Goal: Communication & Community: Answer question/provide support

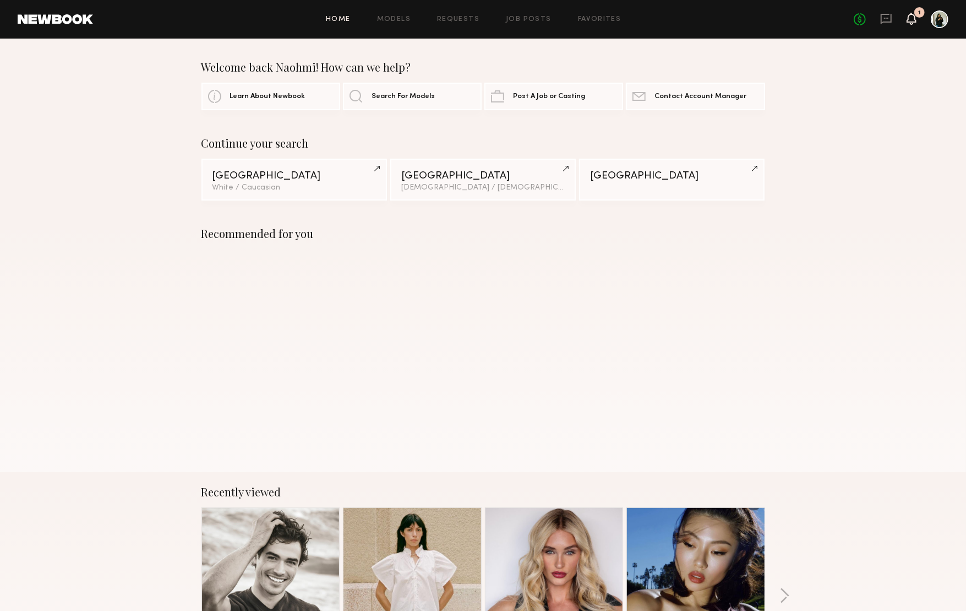
click at [913, 15] on icon at bounding box center [911, 18] width 9 height 8
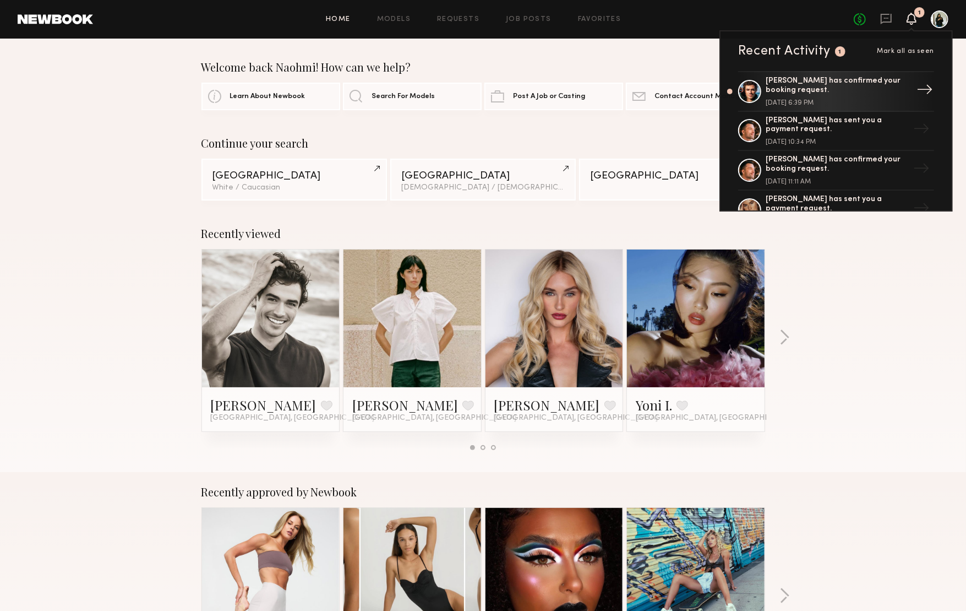
click at [846, 83] on div "[PERSON_NAME] has confirmed your booking request." at bounding box center [837, 86] width 143 height 19
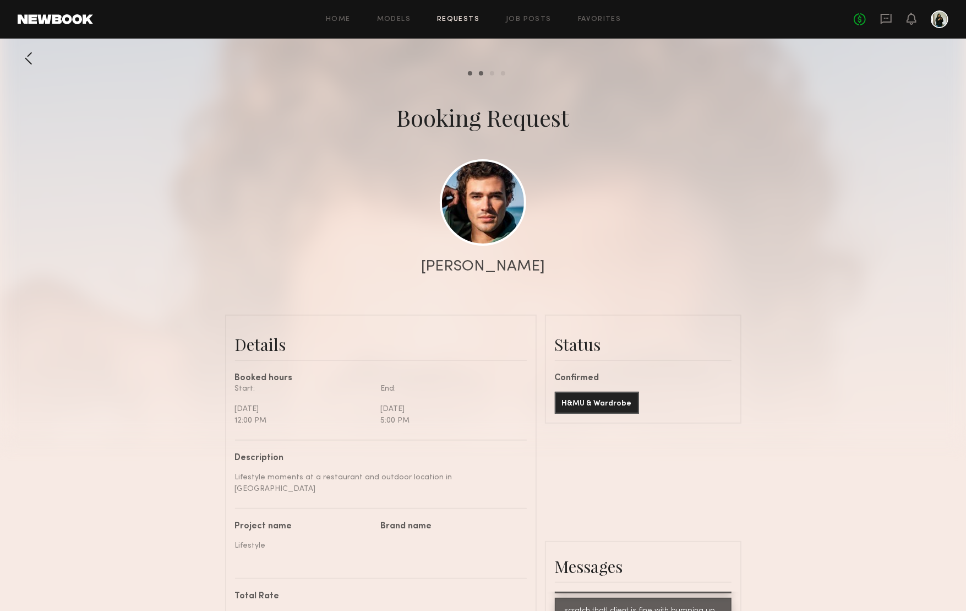
scroll to position [79, 0]
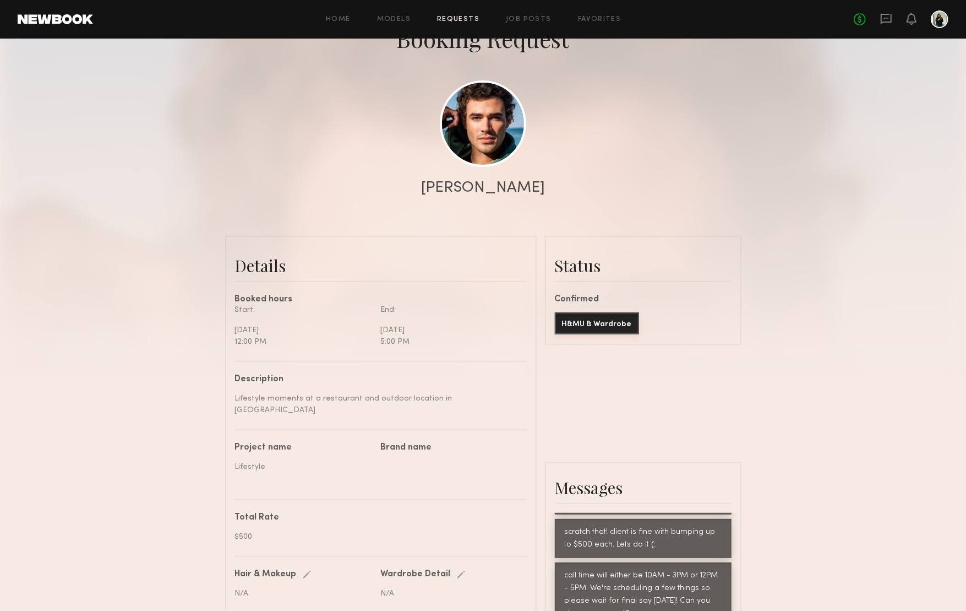
click at [596, 323] on button "H&MU & Wardrobe" at bounding box center [597, 323] width 84 height 22
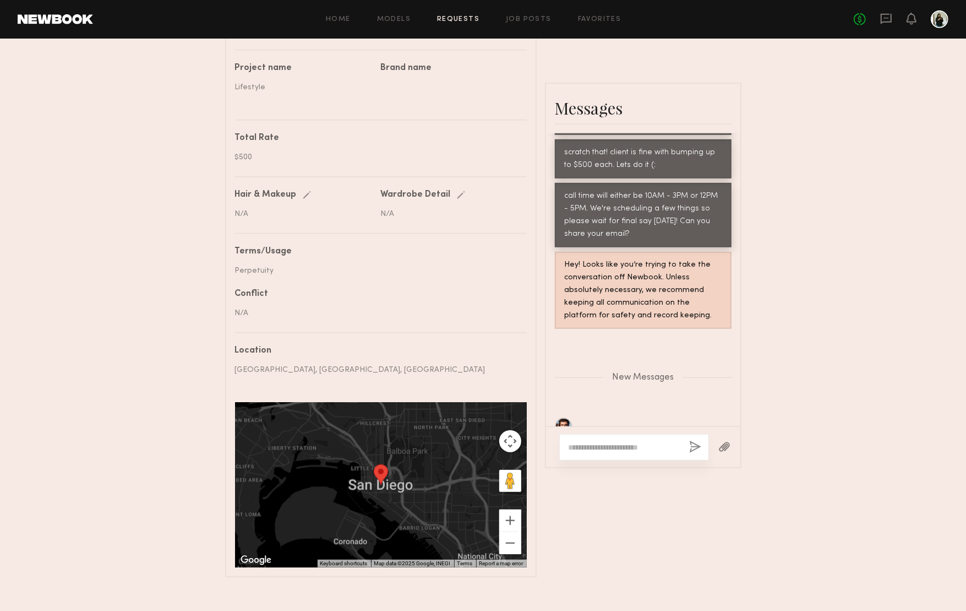
click at [597, 442] on textarea at bounding box center [625, 447] width 112 height 11
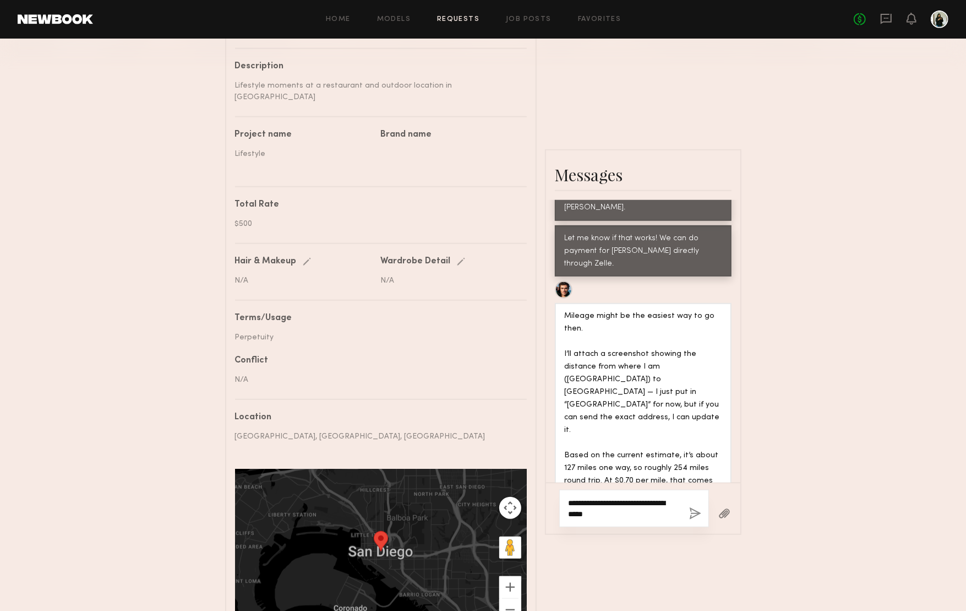
scroll to position [390, 0]
click at [602, 498] on textarea "**********" at bounding box center [622, 509] width 107 height 22
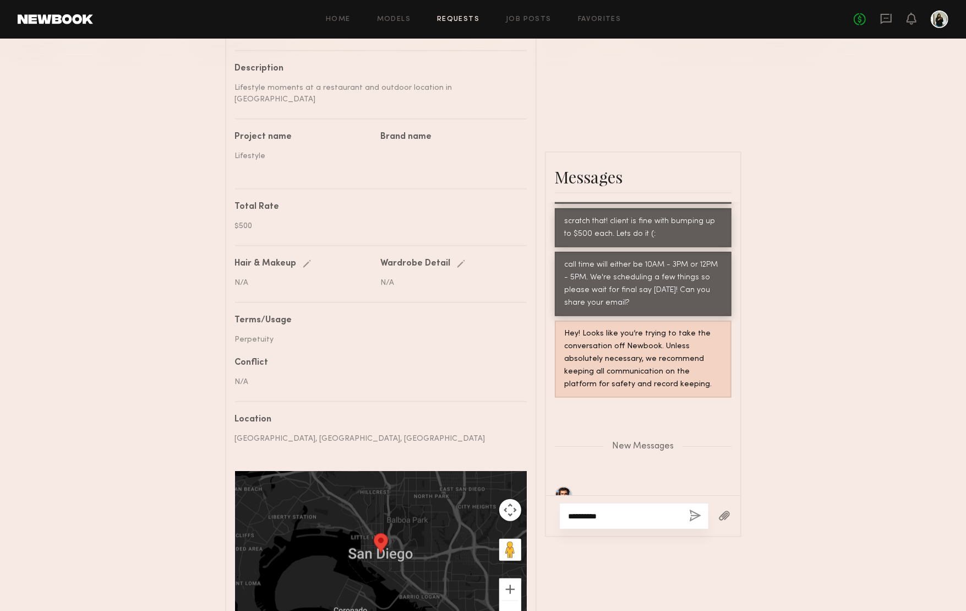
scroll to position [876, 0]
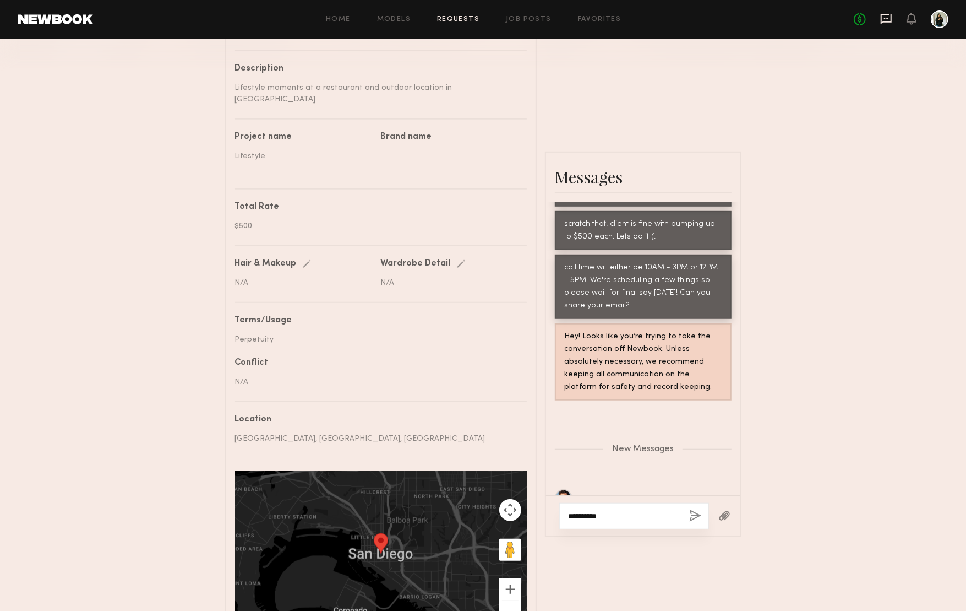
type textarea "*********"
click at [881, 21] on icon at bounding box center [886, 19] width 11 height 10
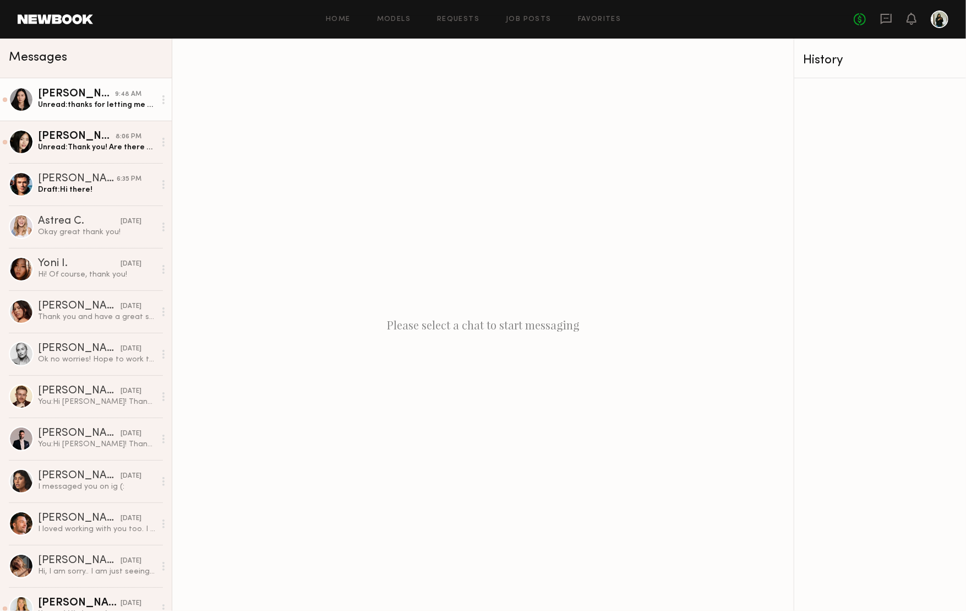
click at [136, 111] on link "[PERSON_NAME] 9:48 AM Unread: thanks for letting me know & best of luck with yo…" at bounding box center [86, 99] width 172 height 42
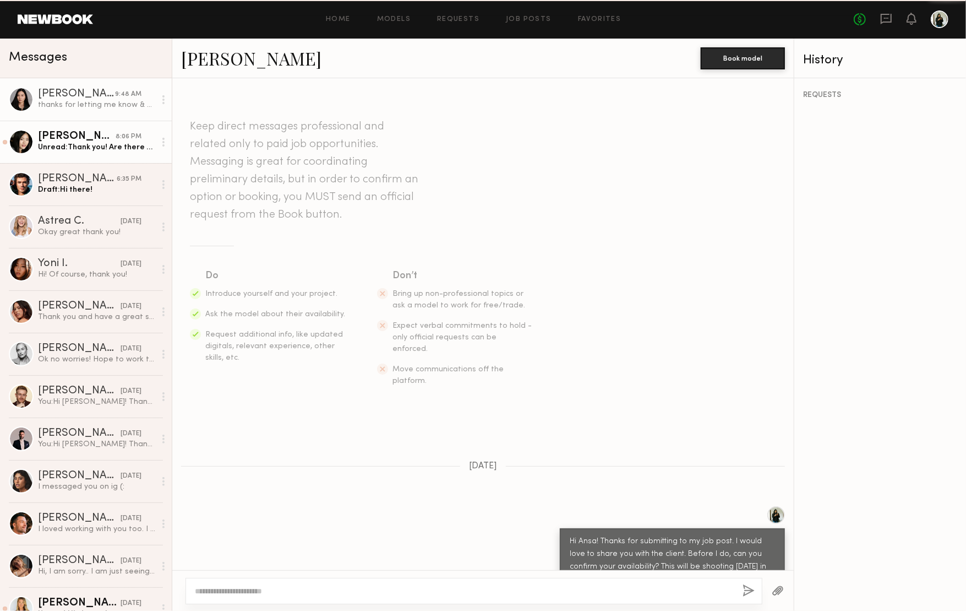
scroll to position [469, 0]
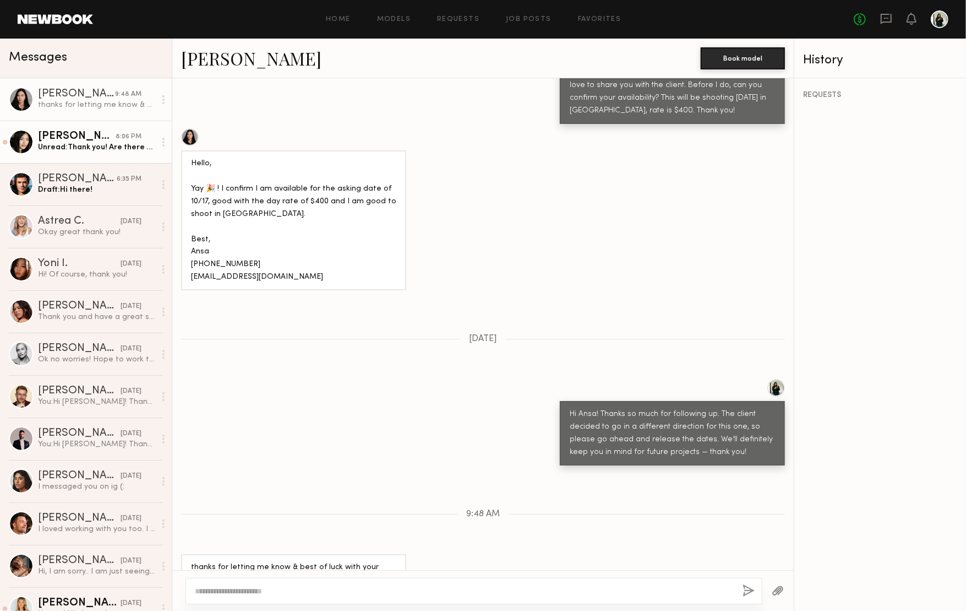
click at [130, 148] on div "Unread: Thank you! Are there any pics you need of?" at bounding box center [96, 147] width 117 height 10
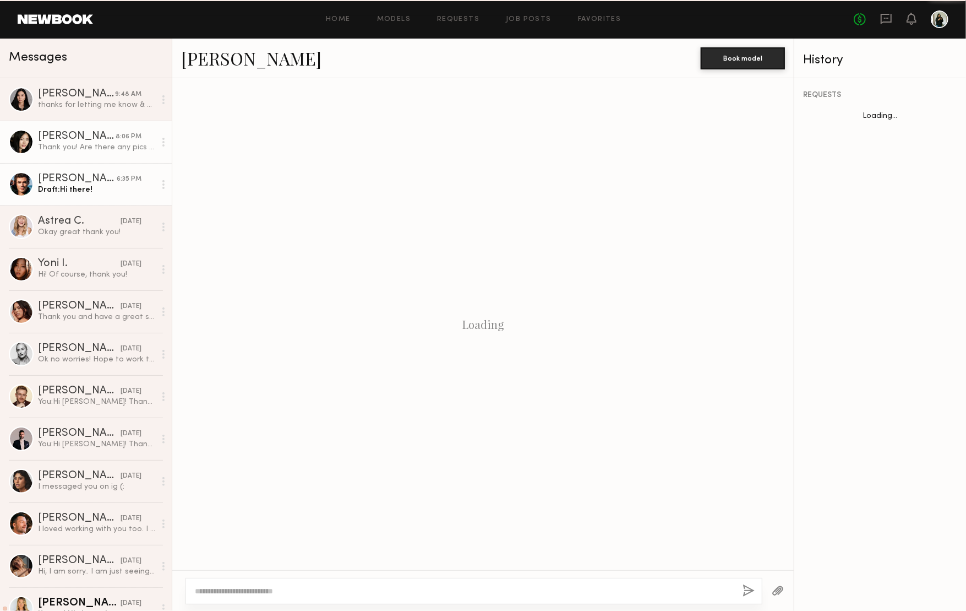
scroll to position [388, 0]
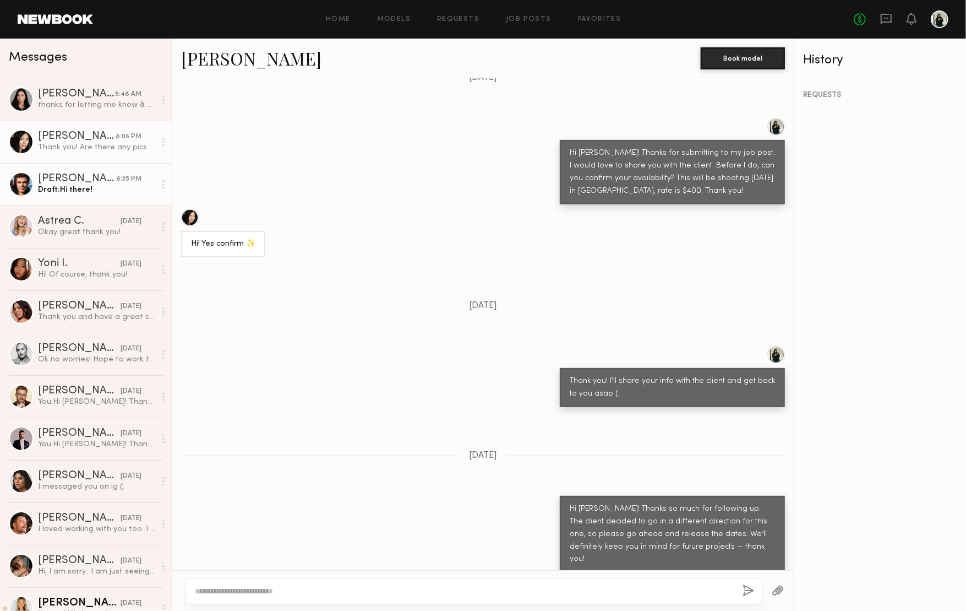
click at [128, 174] on div "6:35 PM" at bounding box center [129, 179] width 25 height 10
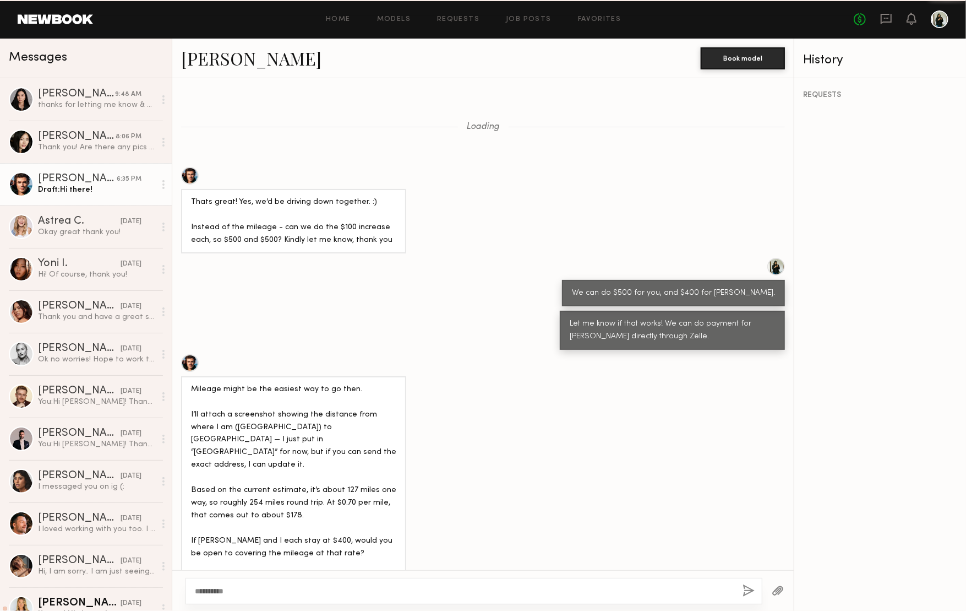
scroll to position [546, 0]
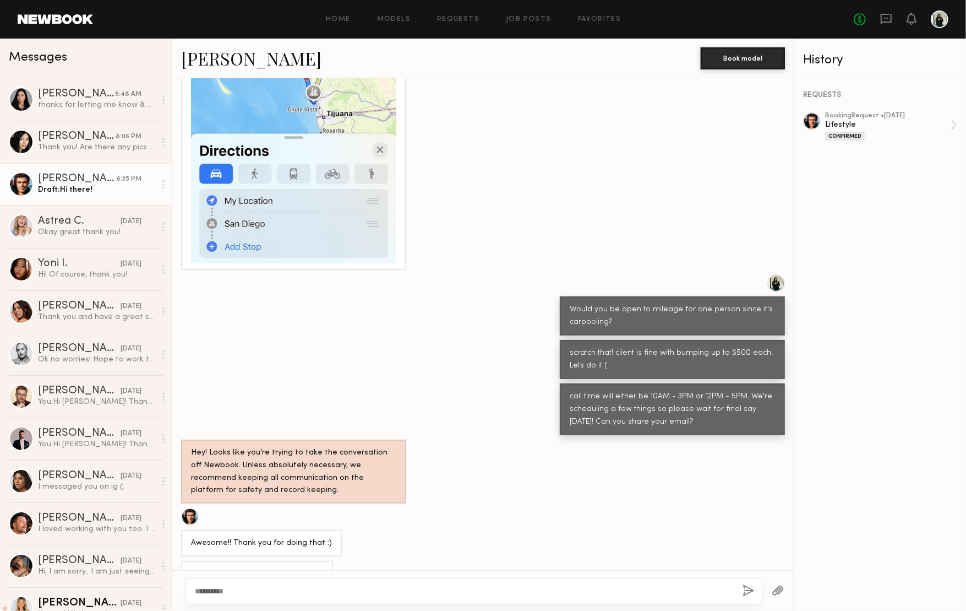
click at [281, 590] on textarea "*********" at bounding box center [462, 590] width 535 height 11
type textarea "**********"
drag, startPoint x: 302, startPoint y: 548, endPoint x: 190, endPoint y: 546, distance: 112.3
click at [190, 561] on div "[EMAIL_ADDRESS][DOMAIN_NAME]" at bounding box center [257, 574] width 152 height 26
copy div "[EMAIL_ADDRESS][DOMAIN_NAME]"
